Goal: Communication & Community: Ask a question

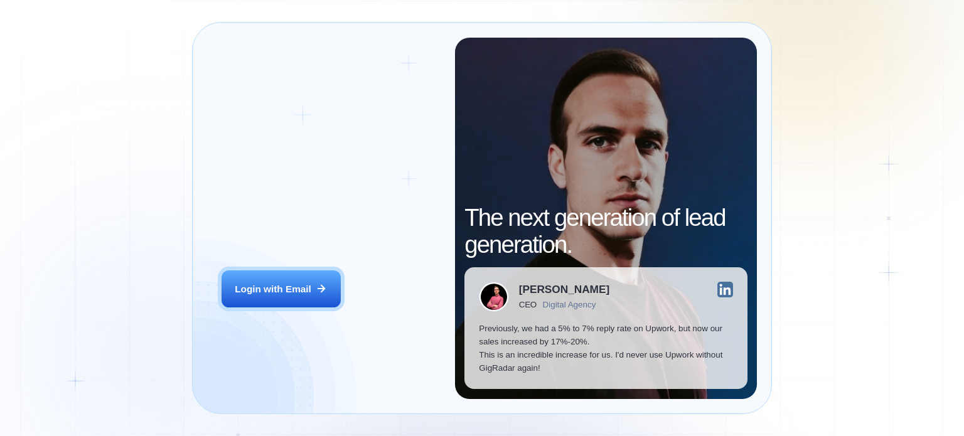
click at [288, 294] on div "Login ‍ Welcome to GigRadar. AI Business Manager for Agencies Login with Email …" at bounding box center [482, 218] width 964 height 436
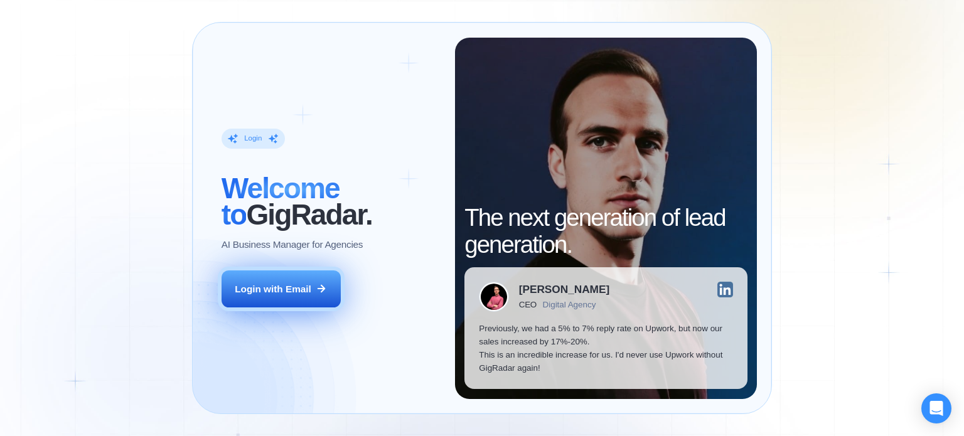
click at [311, 287] on div "Login with Email" at bounding box center [273, 289] width 77 height 13
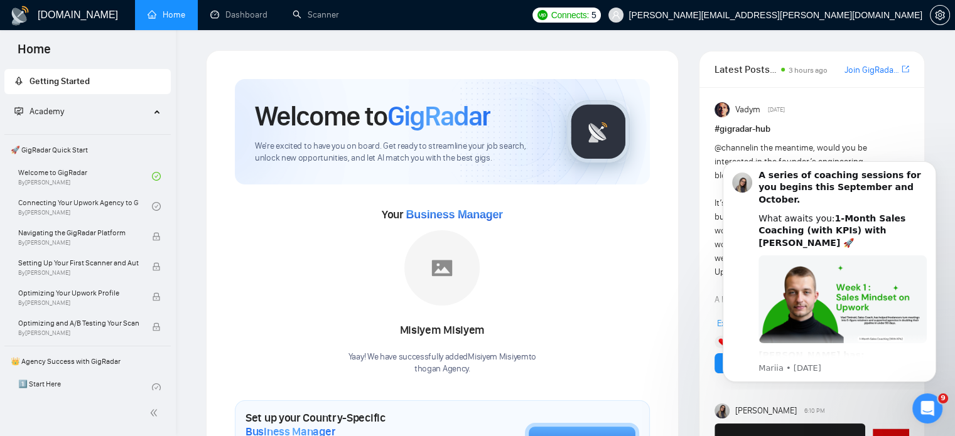
click at [425, 332] on div "Misiyem Misiyem" at bounding box center [442, 330] width 188 height 21
copy div "Misiyem Misiyem"
click at [937, 400] on div "Open Intercom Messenger" at bounding box center [925, 406] width 41 height 41
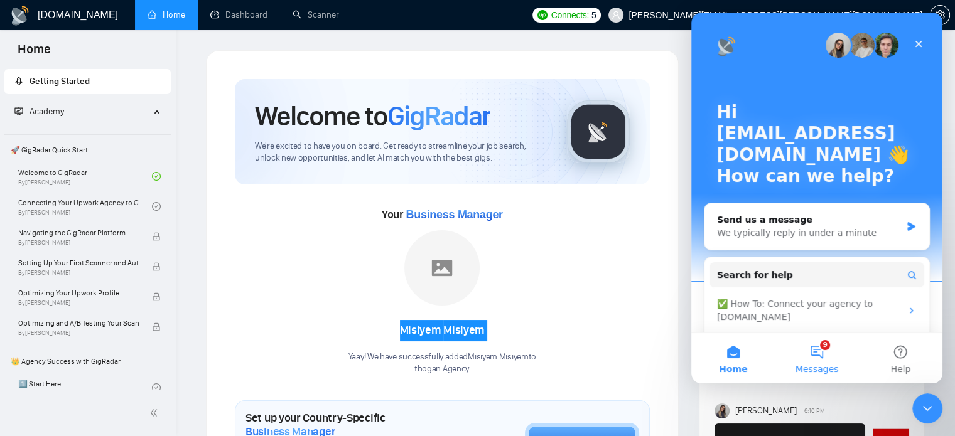
click at [809, 357] on button "9 Messages" at bounding box center [817, 358] width 84 height 50
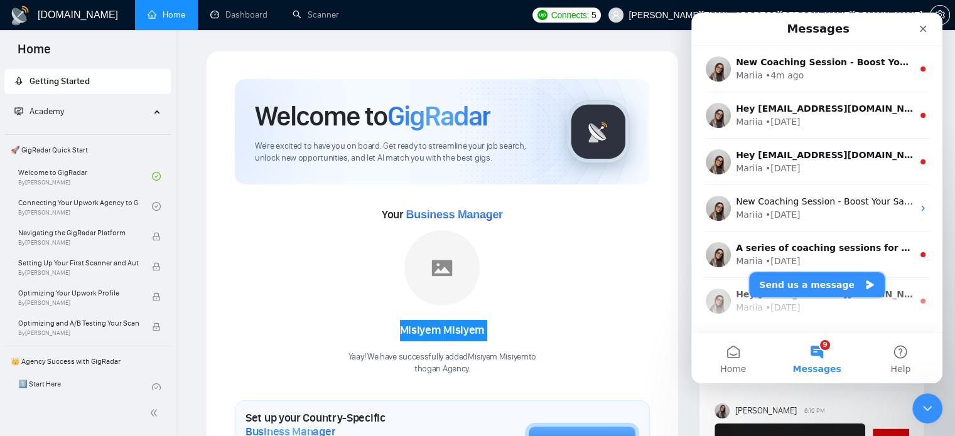
click at [832, 288] on button "Send us a message" at bounding box center [817, 284] width 136 height 25
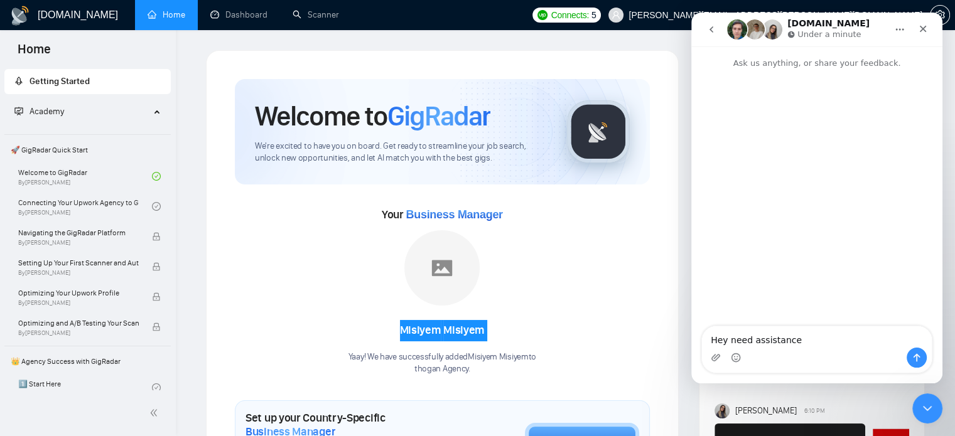
type textarea "Hey need assistance"
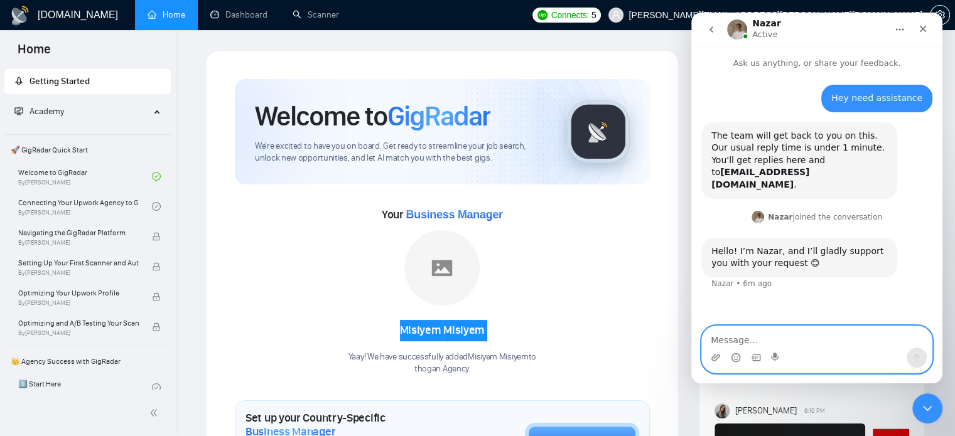
click at [790, 328] on textarea "Message…" at bounding box center [817, 336] width 230 height 21
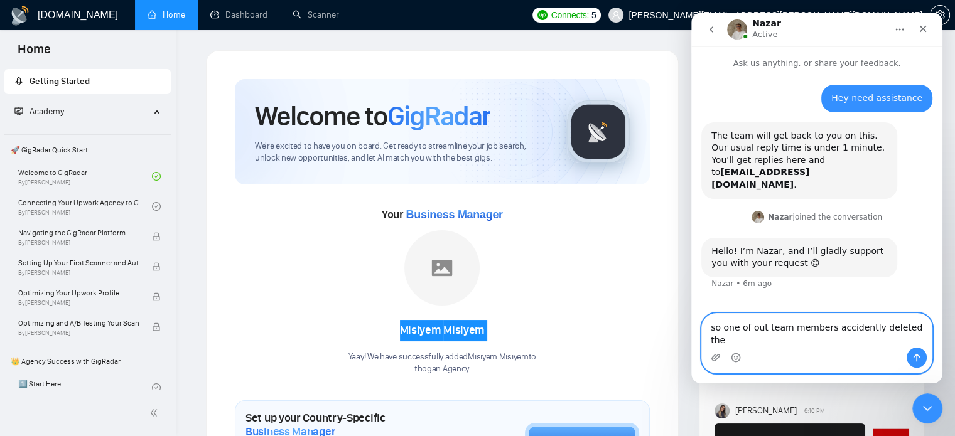
click at [914, 340] on textarea "so one of out team members accidently deleted the" at bounding box center [817, 331] width 230 height 34
type textarea "so one of out team members accidently deleted the bm"
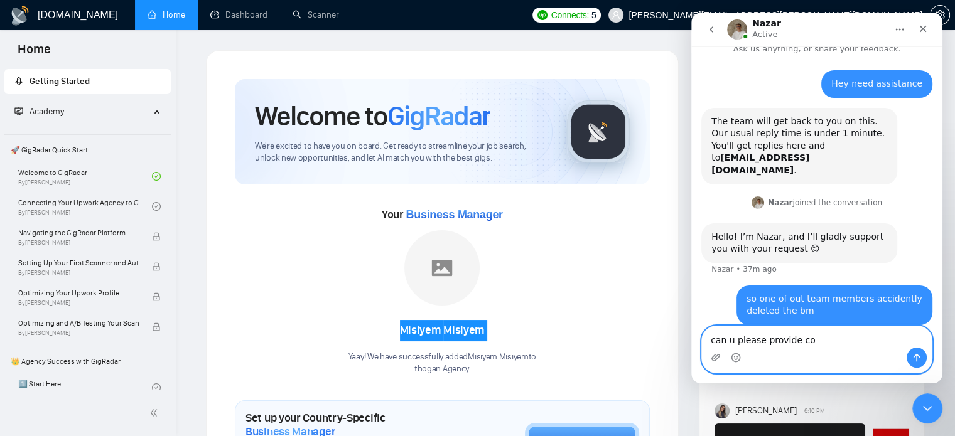
scroll to position [14, 0]
click at [819, 335] on textarea "can u please provide co" at bounding box center [817, 336] width 230 height 21
type textarea "can u please provide code"
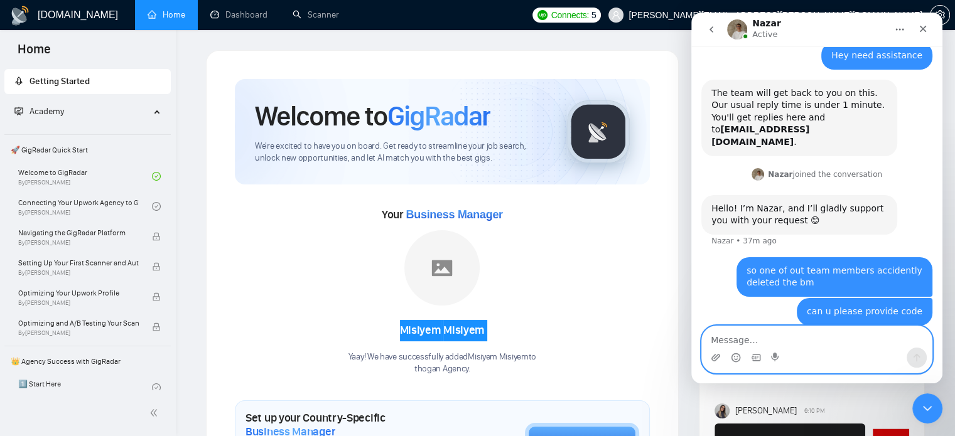
click at [819, 335] on textarea "Message…" at bounding box center [817, 336] width 230 height 21
click at [760, 333] on textarea "Message…" at bounding box center [817, 336] width 230 height 21
paste textarea "Misiyem Misiyem"
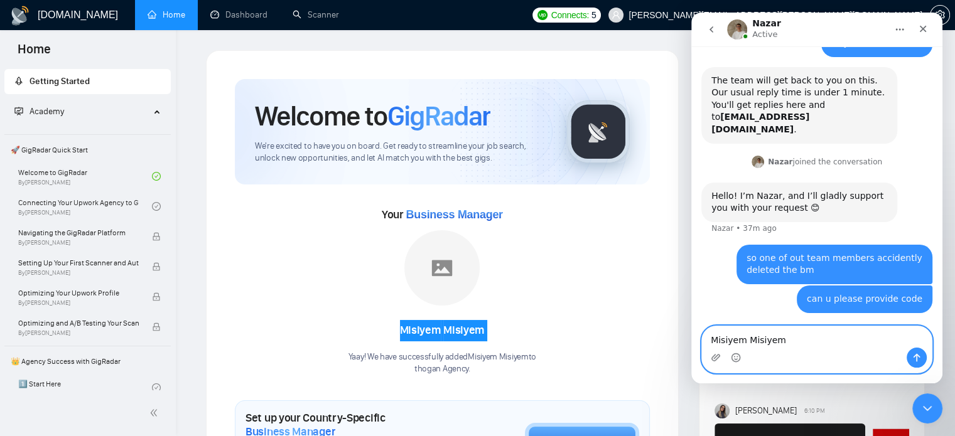
click at [801, 328] on textarea "Misiyem Misiyem" at bounding box center [817, 336] width 230 height 21
drag, startPoint x: 826, startPoint y: 330, endPoint x: 852, endPoint y: 330, distance: 25.7
click at [852, 330] on textarea "Misiyem Misiyem BM got deletec" at bounding box center [817, 336] width 230 height 21
type textarea "Misiyem Misiyem BM got deleteted"
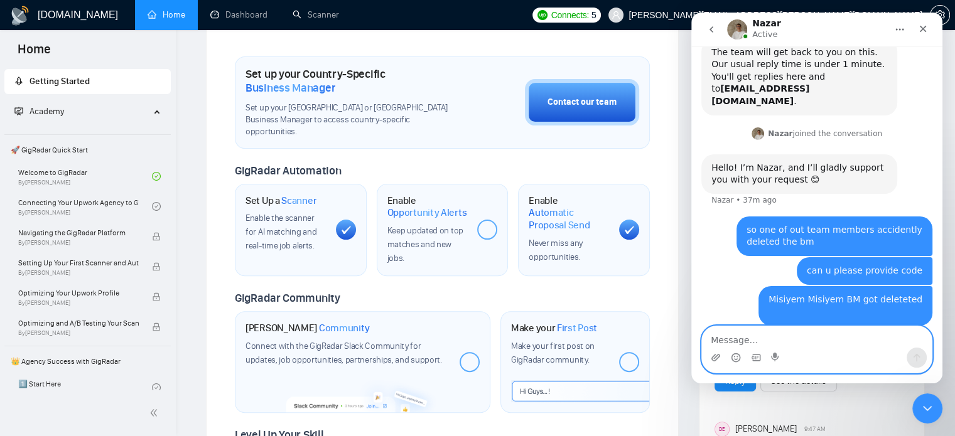
scroll to position [119, 0]
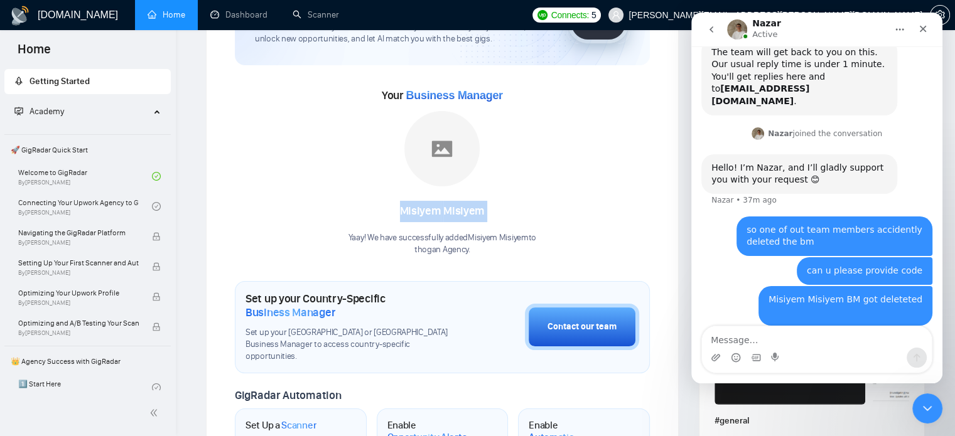
click at [436, 132] on img at bounding box center [441, 148] width 75 height 75
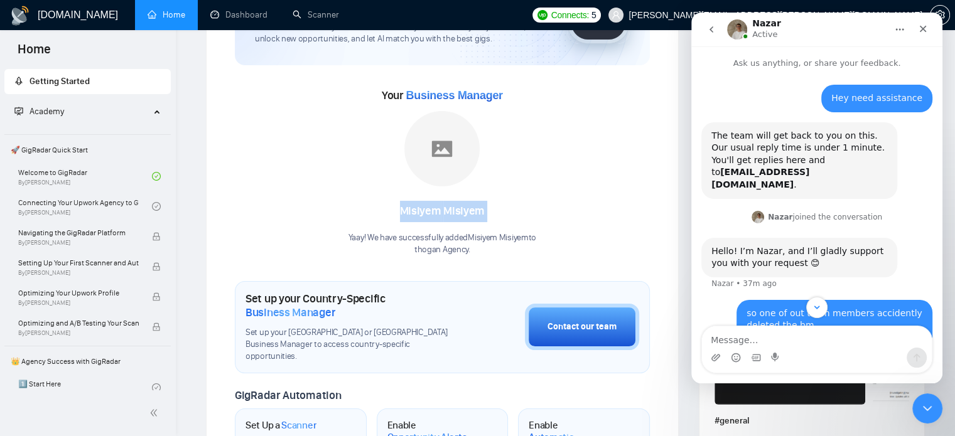
scroll to position [84, 0]
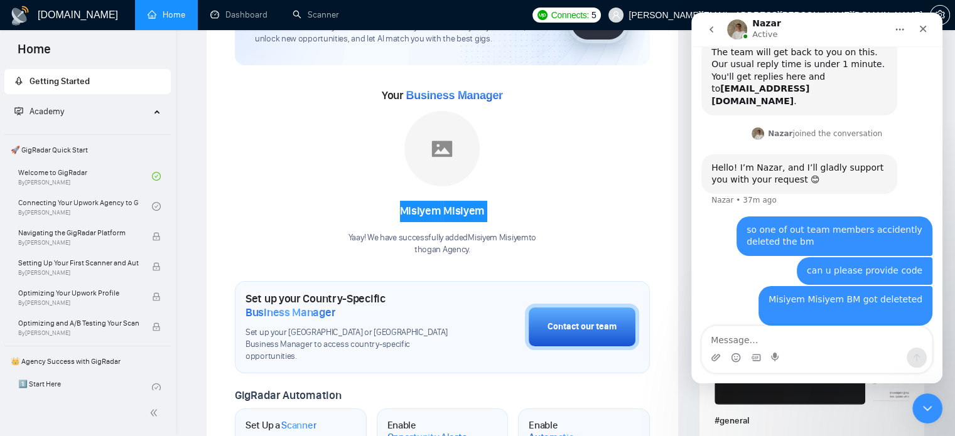
drag, startPoint x: 795, startPoint y: 351, endPoint x: 801, endPoint y: 346, distance: 7.1
click at [801, 346] on div "Intercom messenger" at bounding box center [817, 349] width 230 height 46
click at [801, 346] on textarea "Message…" at bounding box center [817, 336] width 230 height 21
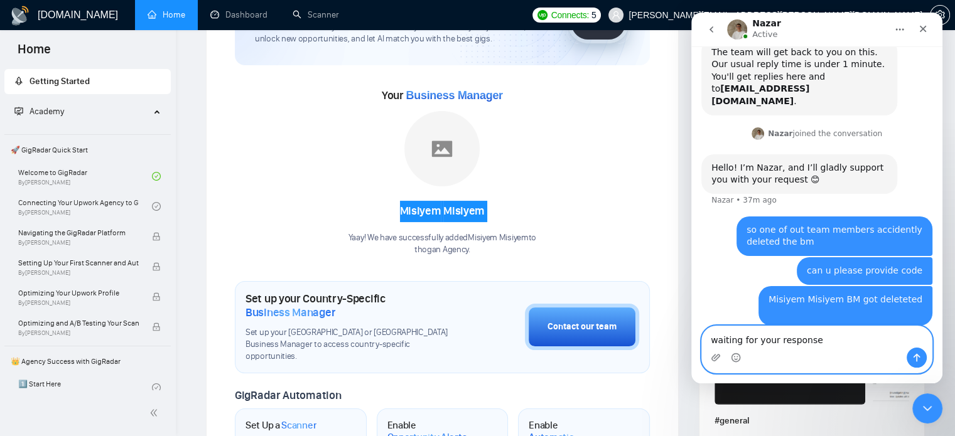
type textarea "waiting for your response"
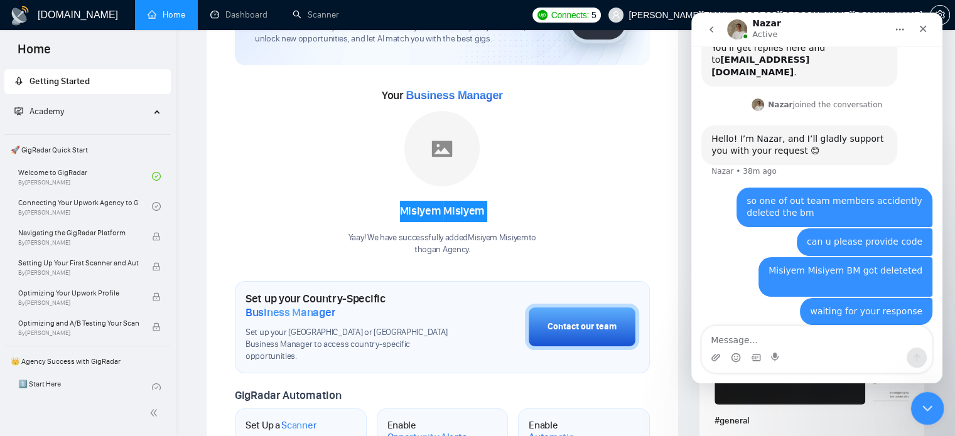
click at [924, 417] on div "Close Intercom Messenger" at bounding box center [925, 407] width 30 height 30
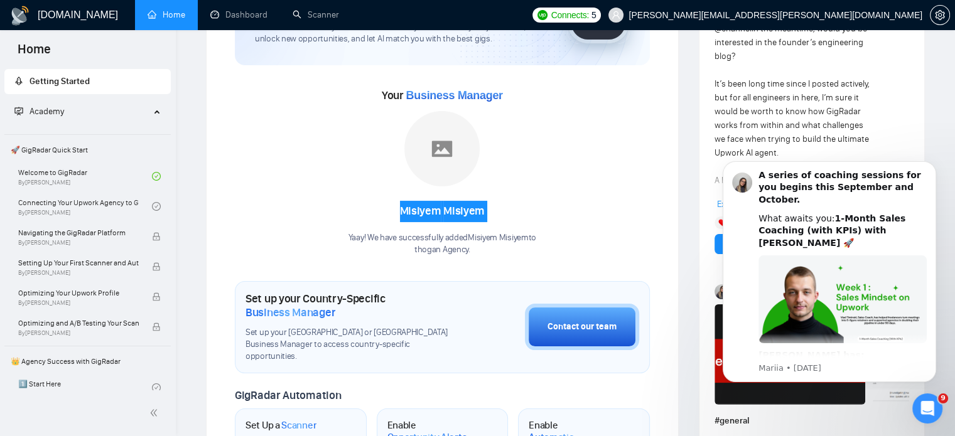
scroll to position [0, 0]
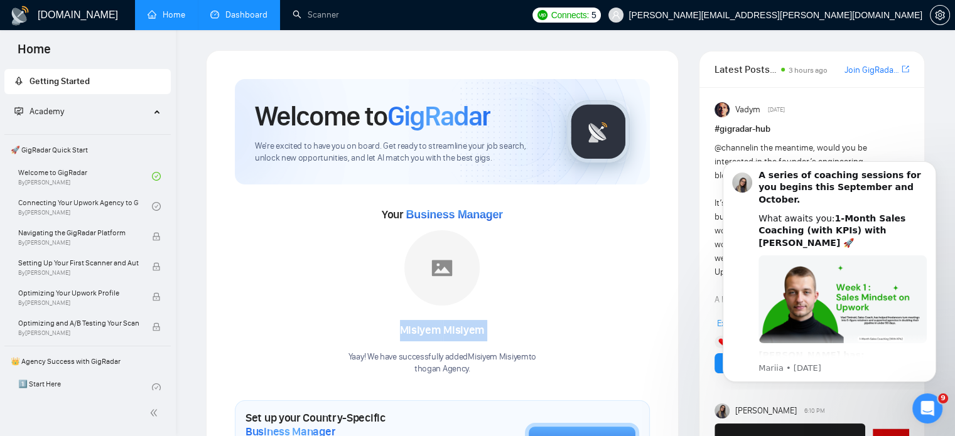
click at [244, 20] on link "Dashboard" at bounding box center [238, 14] width 57 height 11
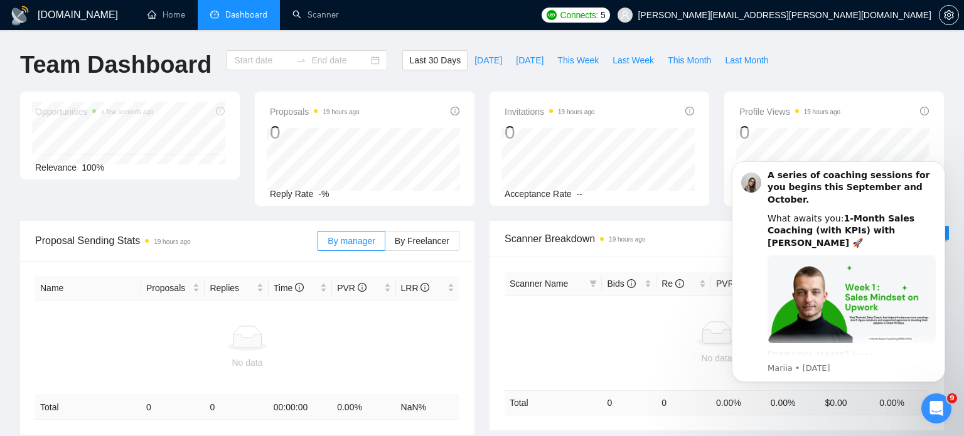
type input "[DATE]"
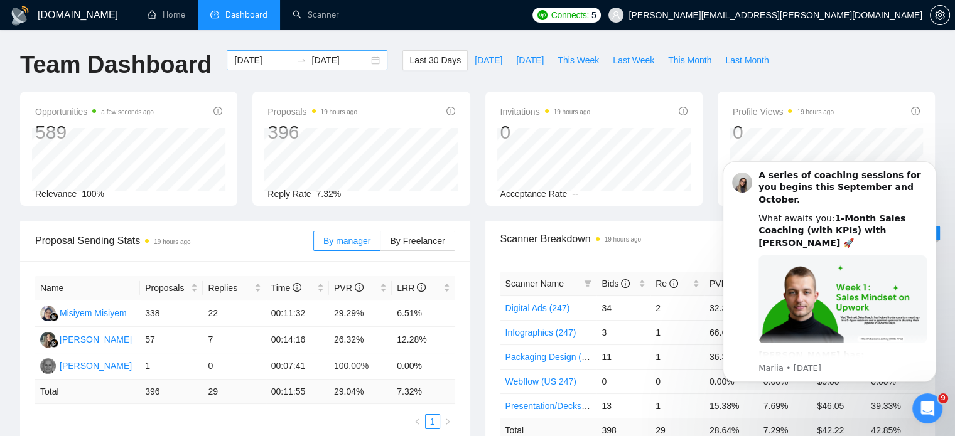
click at [364, 63] on div "[DATE] [DATE]" at bounding box center [307, 60] width 161 height 20
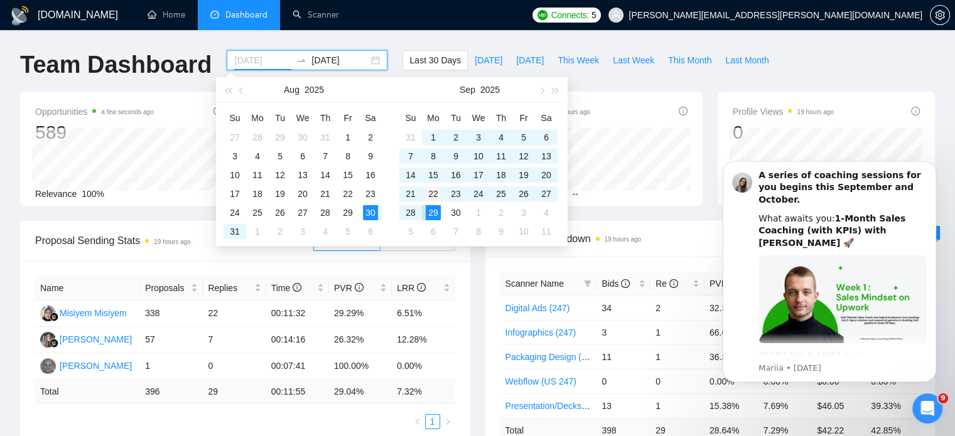
type input "[DATE]"
click at [433, 198] on div "22" at bounding box center [433, 193] width 15 height 15
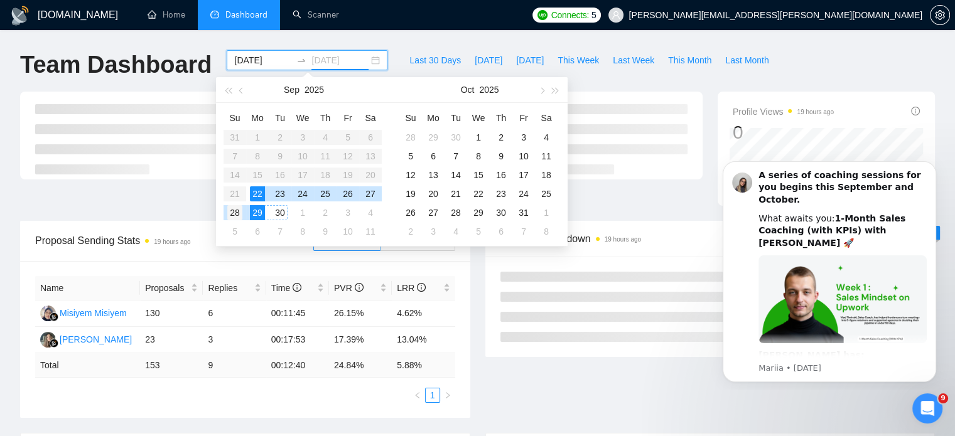
type input "[DATE]"
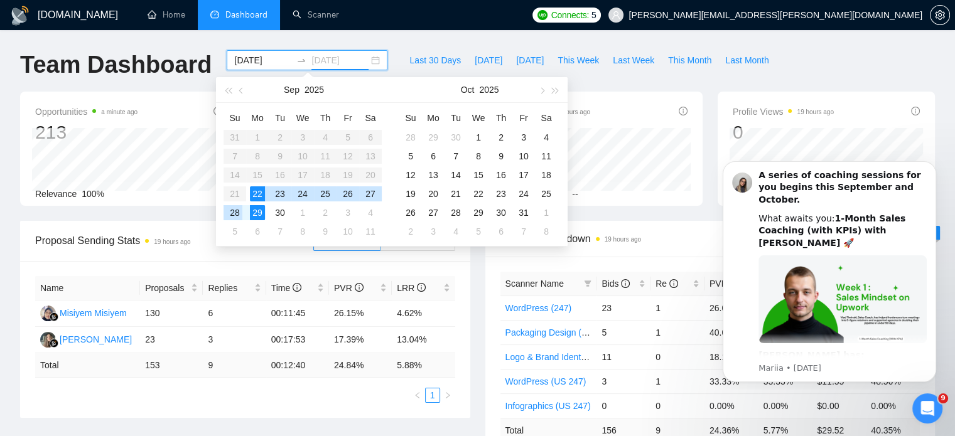
click at [239, 216] on div "28" at bounding box center [234, 212] width 15 height 15
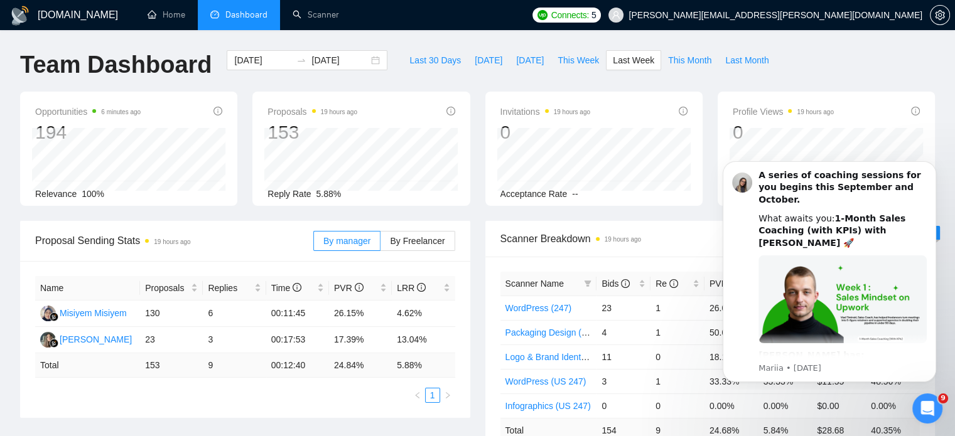
click at [275, 365] on td "00:12:40" at bounding box center [297, 365] width 63 height 24
copy td "00:12:40"
click at [351, 366] on td "24.84 %" at bounding box center [360, 365] width 63 height 24
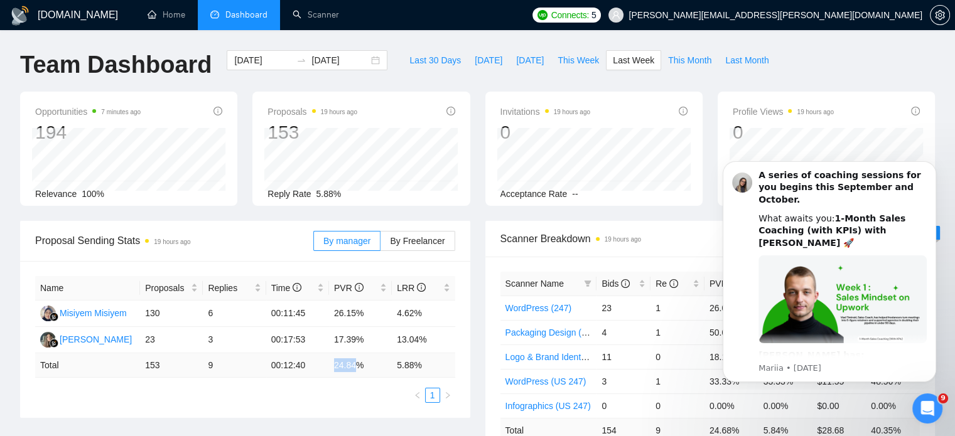
click at [351, 366] on td "24.84 %" at bounding box center [360, 365] width 63 height 24
copy td "24.84 %"
click at [413, 362] on td "5.88 %" at bounding box center [423, 365] width 63 height 24
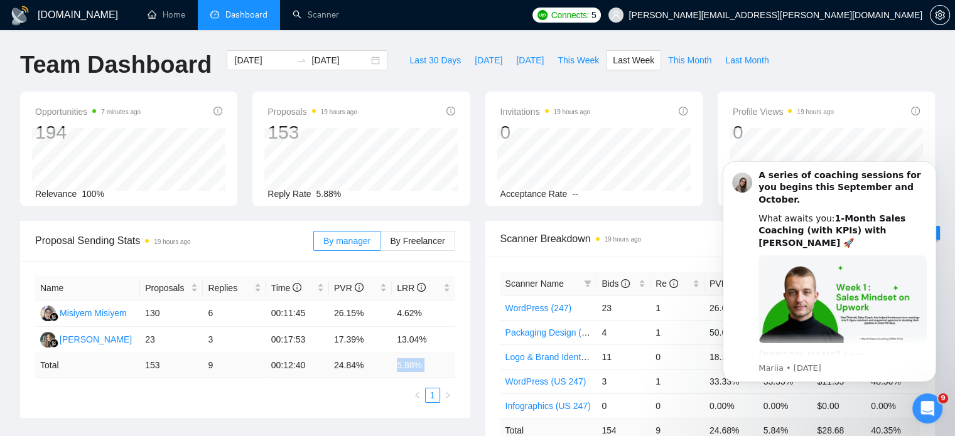
click at [413, 362] on td "5.88 %" at bounding box center [423, 365] width 63 height 24
copy div "5.88 % 1"
click at [920, 414] on div "Open Intercom Messenger" at bounding box center [925, 406] width 41 height 41
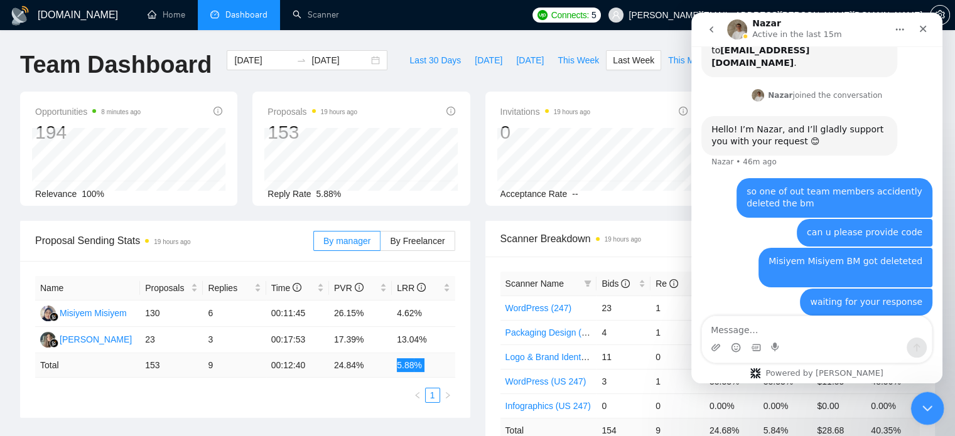
scroll to position [122, 0]
